Goal: Check status: Check status

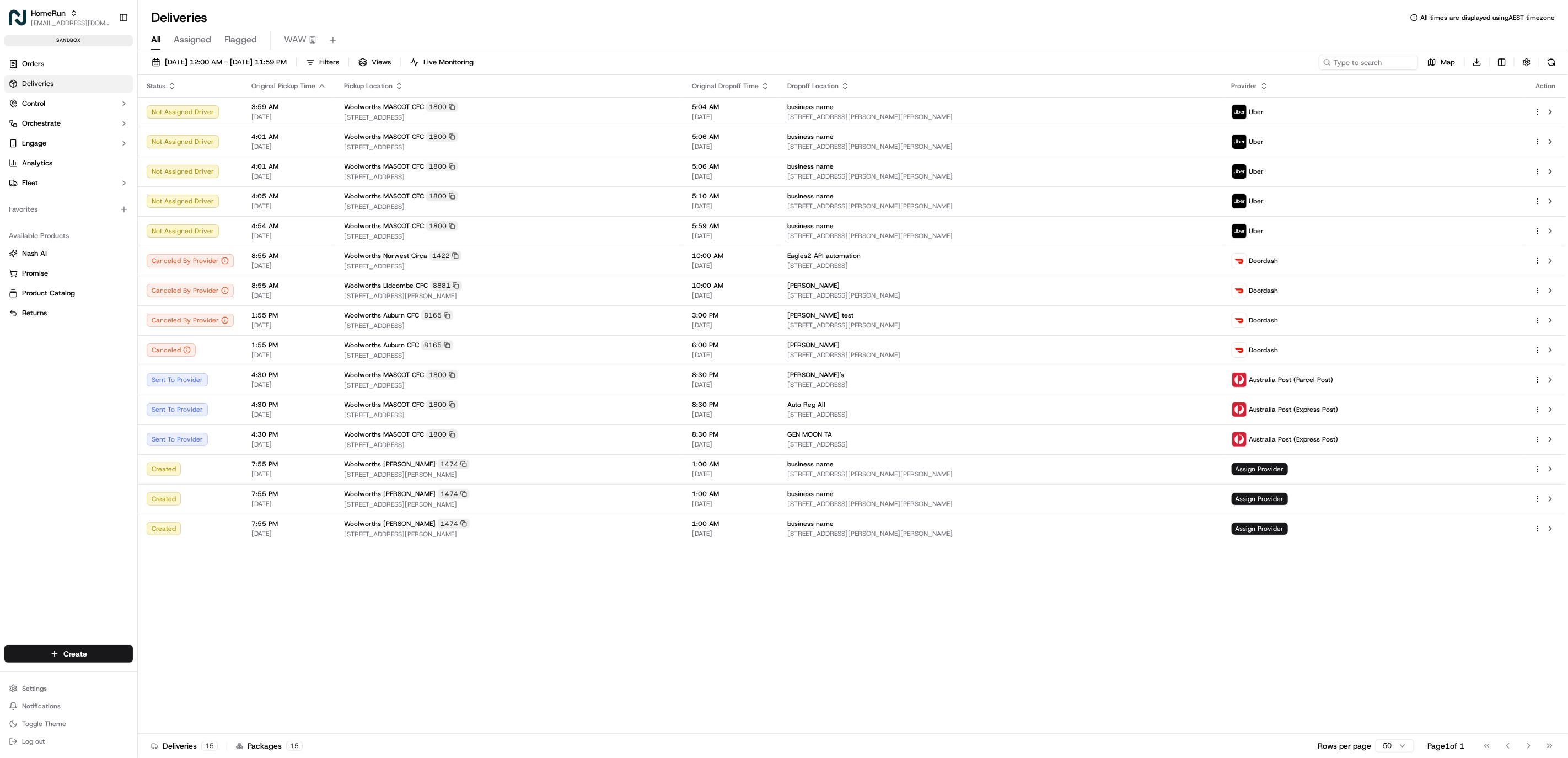
click at [63, 90] on link "Deliveries" at bounding box center [68, 84] width 128 height 17
click at [1335, 51] on div "20/09/2025 12:00 AM - 20/09/2025 11:59 PM Filters Views Live Monitoring Map Dow…" at bounding box center [853, 405] width 1430 height 710
click at [1345, 65] on input at bounding box center [1351, 63] width 132 height 15
paste input "ord_nezuDkQGBExzxXS2m3BvR6"
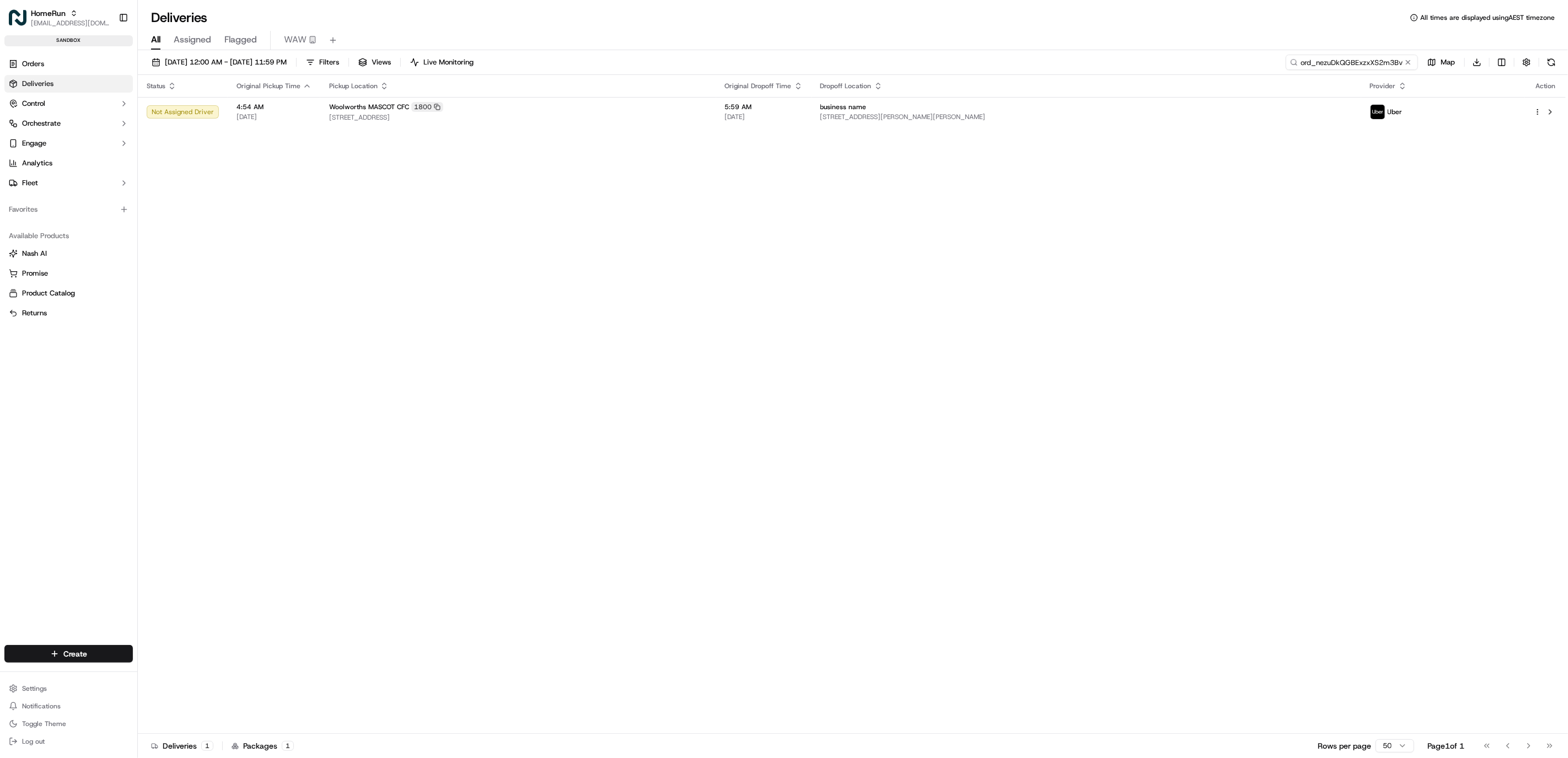
drag, startPoint x: 1369, startPoint y: 62, endPoint x: 1159, endPoint y: 41, distance: 211.0
click at [1159, 41] on div "Deliveries All times are displayed using AEST timezone All Assigned Flagged WAW…" at bounding box center [853, 379] width 1430 height 758
click at [1395, 65] on input "ord_nezuDkQGBExzxXS2m3BvR6" at bounding box center [1351, 63] width 132 height 15
click at [1365, 60] on input "ord_nezuDkQGBExzxXS2m3BvR6" at bounding box center [1351, 63] width 132 height 15
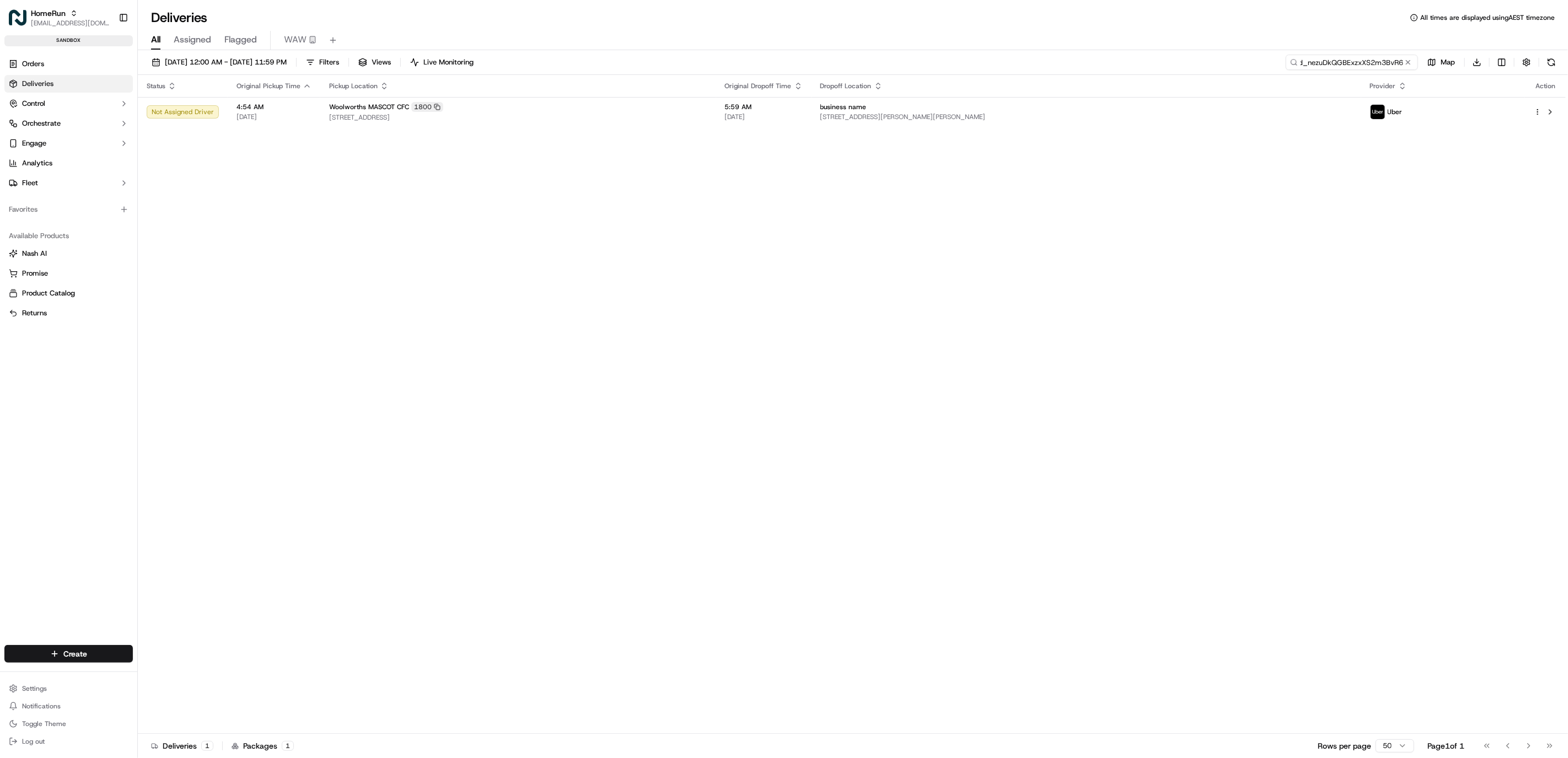
type input "ord_nezuDkQGBExzxXS2m3BvR6"
click at [1365, 62] on input "ord_nezuDkQGBExzxXS2m3BvR6" at bounding box center [1351, 63] width 132 height 15
click at [610, 113] on span "[STREET_ADDRESS]" at bounding box center [518, 117] width 378 height 9
click at [578, 105] on div "Woolworths MASCOT CFC 1800" at bounding box center [518, 107] width 378 height 10
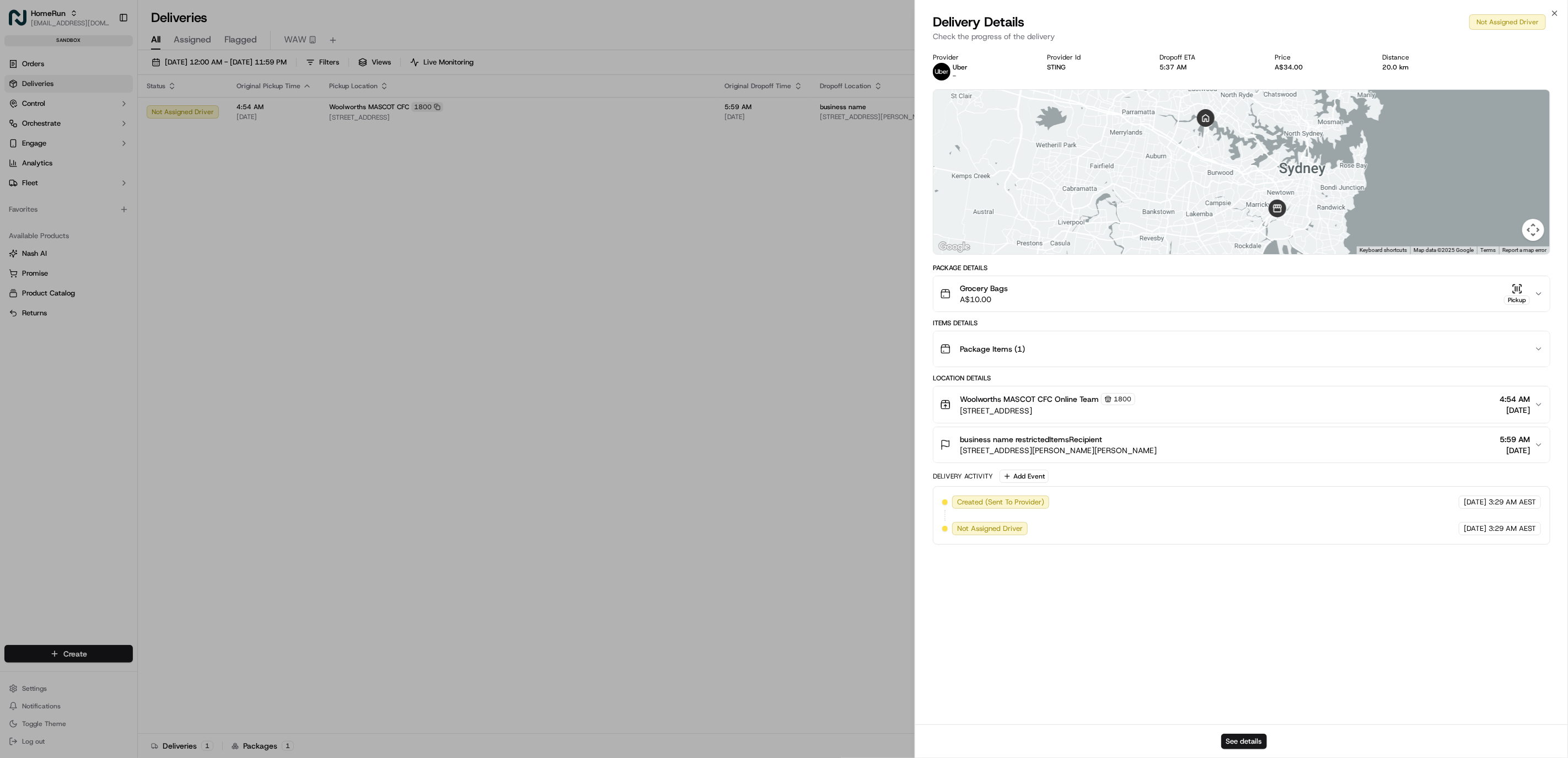
click at [1236, 728] on div "See details" at bounding box center [1241, 741] width 652 height 34
click at [1246, 737] on button "See details" at bounding box center [1243, 741] width 45 height 15
